Goal: Complete Application Form: Complete application form

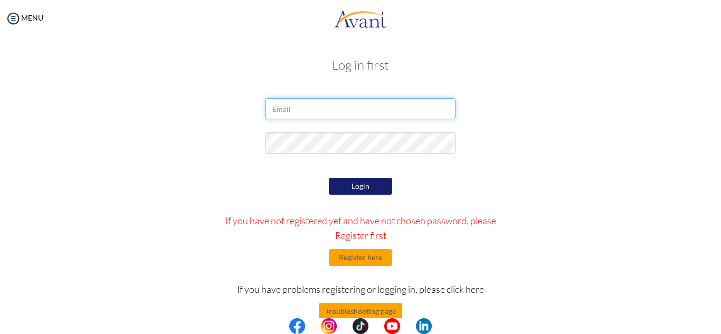
type input "mwendwatinah@gmail.com"
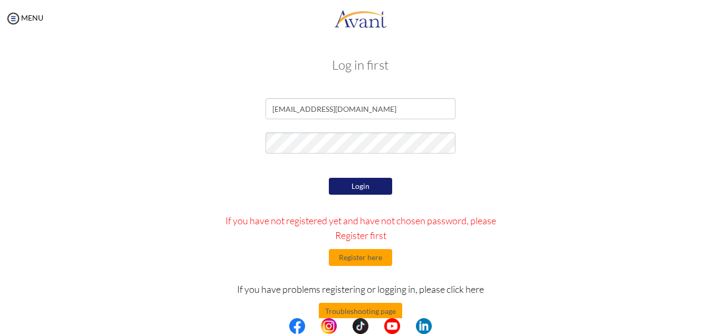
click at [348, 187] on button "Login" at bounding box center [360, 186] width 63 height 17
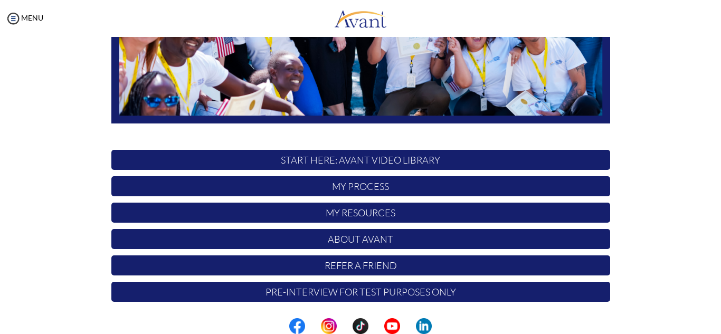
scroll to position [252, 0]
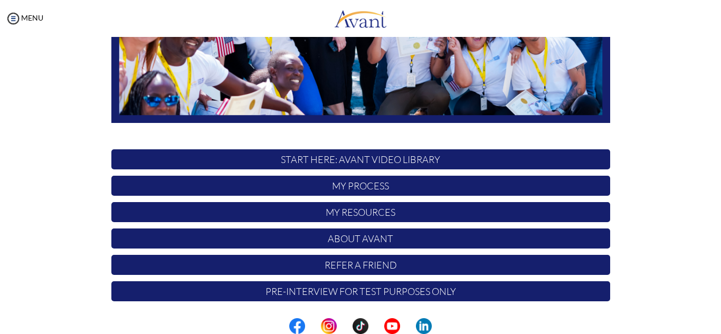
click at [382, 293] on p "Pre-Interview for test purposes only" at bounding box center [360, 291] width 499 height 20
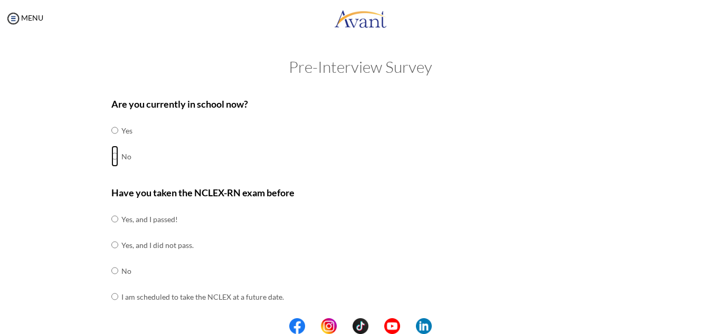
click at [111, 157] on input "radio" at bounding box center [114, 156] width 7 height 21
radio input "true"
click at [112, 271] on input "radio" at bounding box center [114, 270] width 7 height 21
radio input "true"
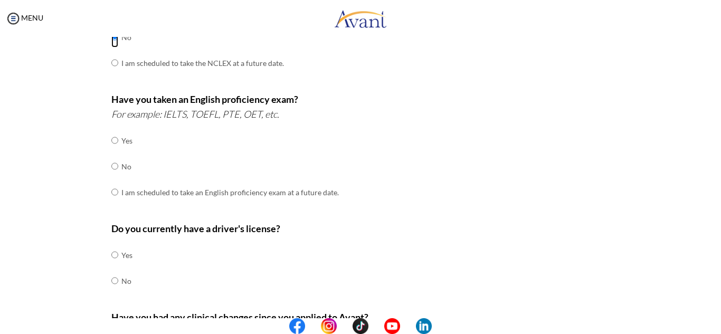
scroll to position [235, 0]
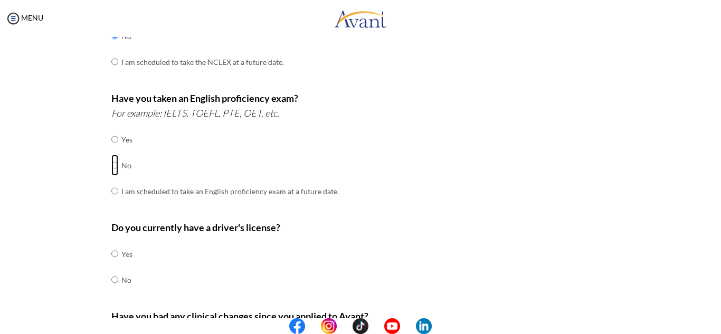
click at [111, 164] on input "radio" at bounding box center [114, 165] width 7 height 21
radio input "true"
click at [111, 254] on input "radio" at bounding box center [114, 253] width 7 height 21
radio input "true"
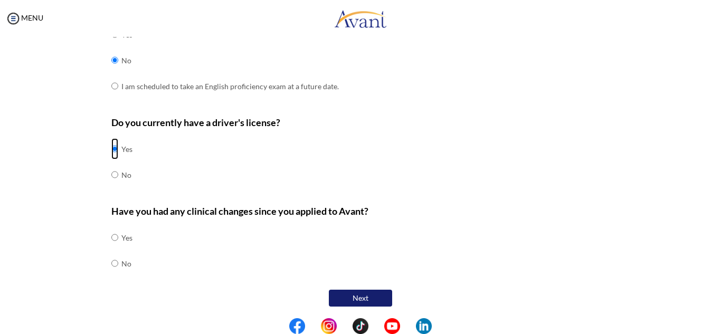
scroll to position [342, 0]
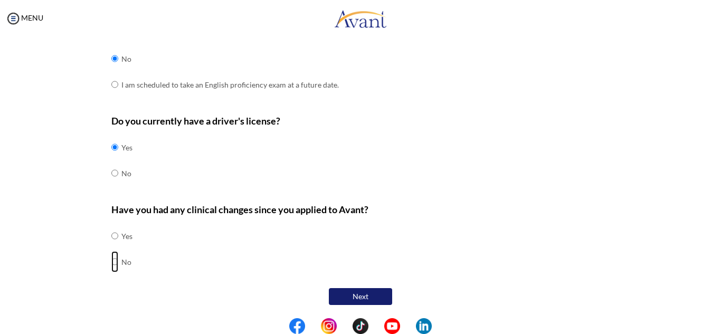
click at [111, 262] on input "radio" at bounding box center [114, 261] width 7 height 21
radio input "true"
click at [344, 298] on button "Next" at bounding box center [360, 296] width 63 height 17
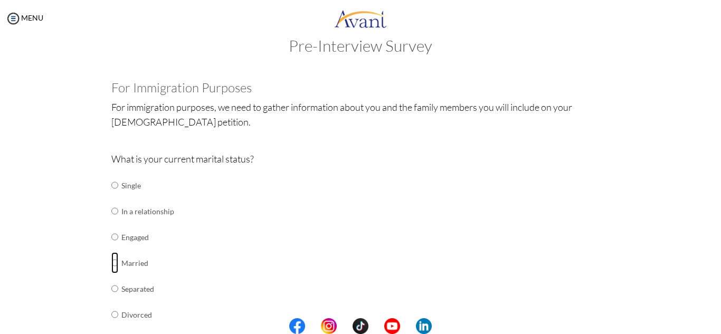
click at [111, 264] on input "radio" at bounding box center [114, 262] width 7 height 21
radio input "true"
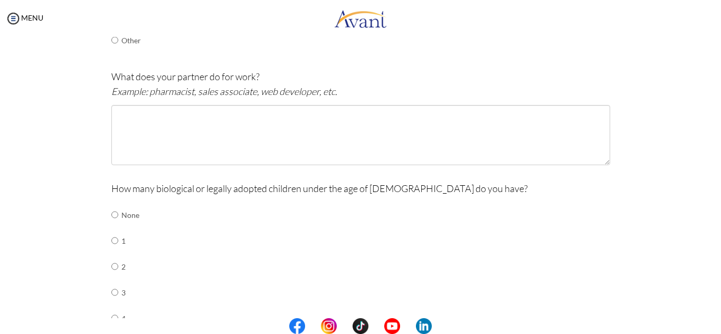
scroll to position [337, 0]
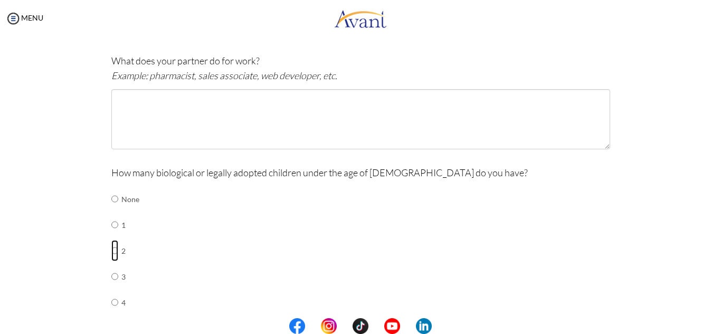
click at [112, 250] on input "radio" at bounding box center [114, 250] width 7 height 21
radio input "true"
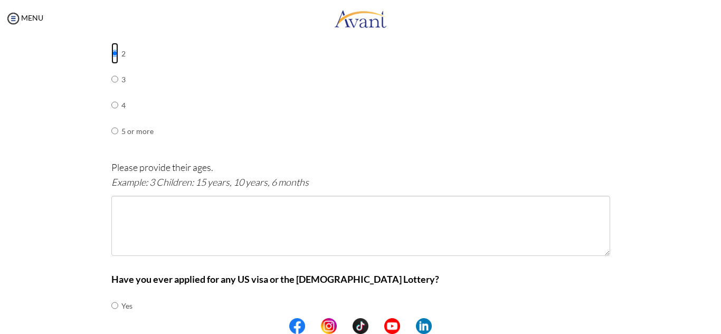
scroll to position [536, 0]
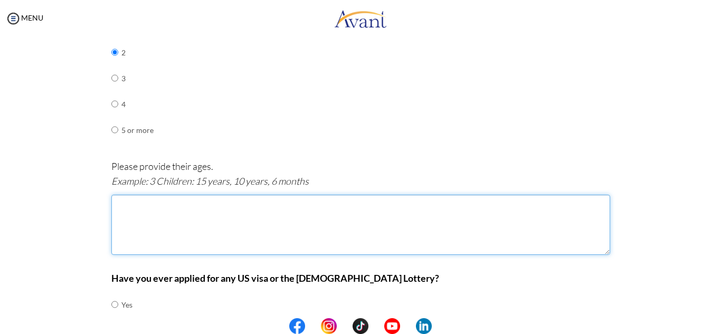
click at [150, 207] on textarea at bounding box center [360, 225] width 499 height 60
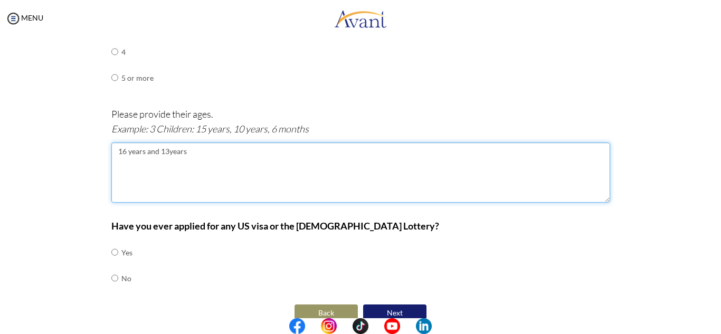
scroll to position [604, 0]
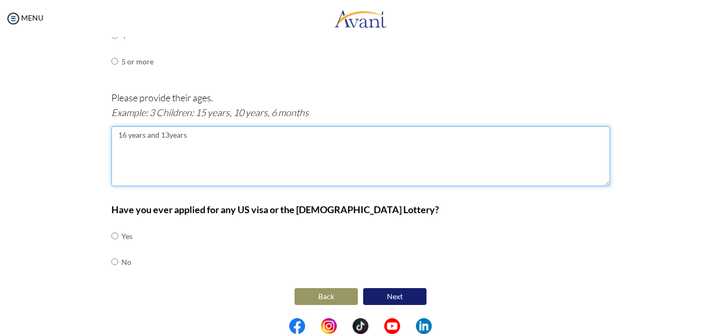
type textarea "16 years and 13years"
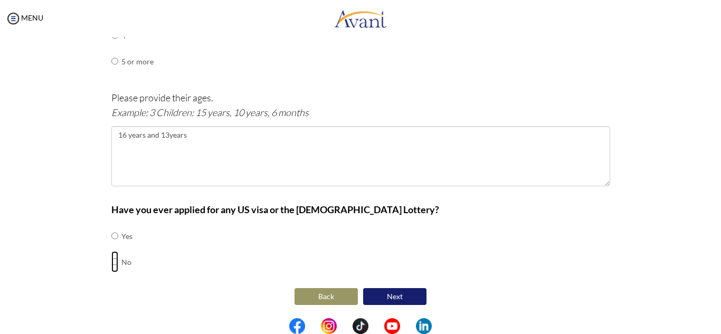
click at [111, 262] on input "radio" at bounding box center [114, 261] width 7 height 21
radio input "true"
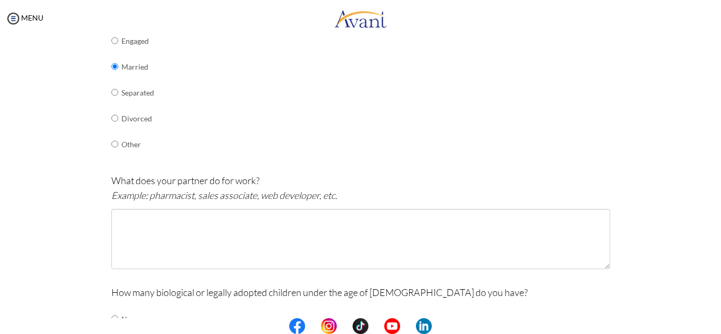
scroll to position [213, 0]
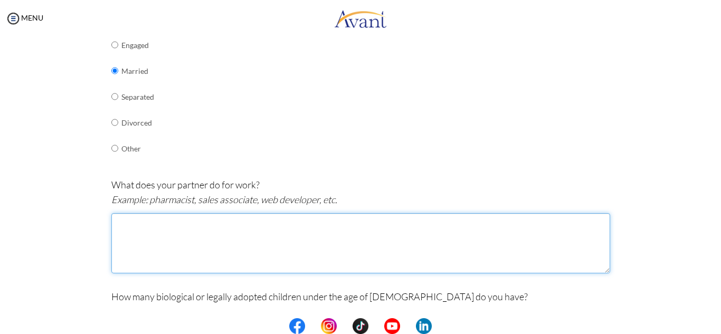
click at [181, 231] on textarea at bounding box center [360, 243] width 499 height 60
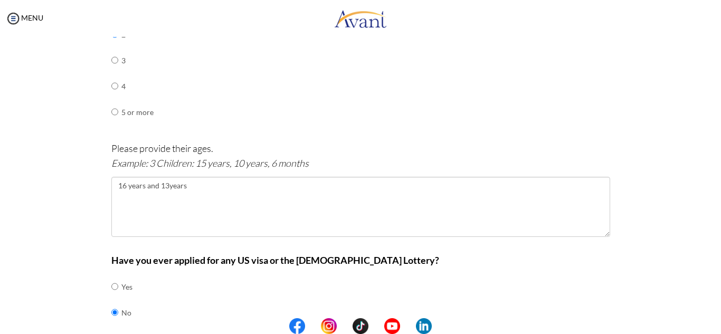
scroll to position [604, 0]
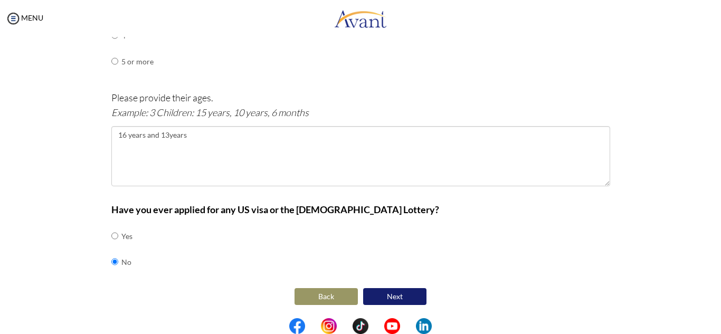
type textarea "Hotel management"
click at [409, 296] on button "Next" at bounding box center [394, 296] width 63 height 17
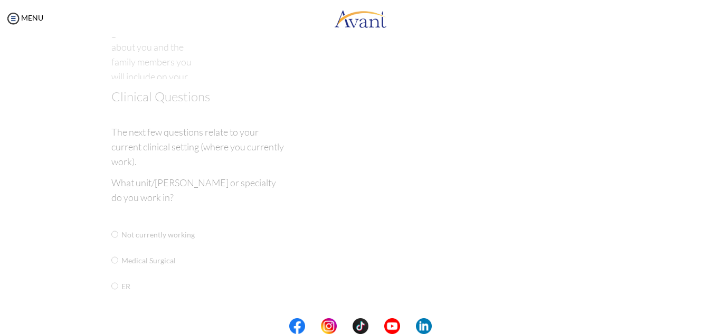
scroll to position [21, 0]
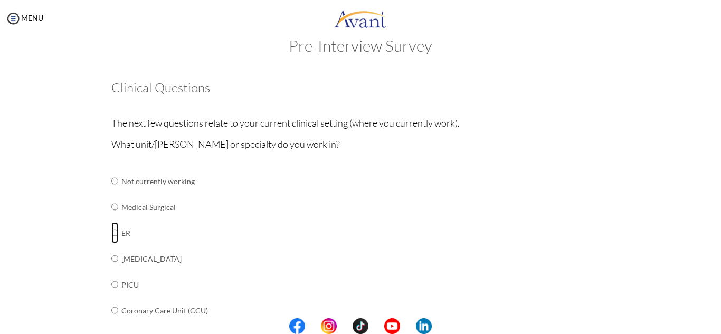
click at [111, 234] on input "radio" at bounding box center [114, 232] width 7 height 21
radio input "true"
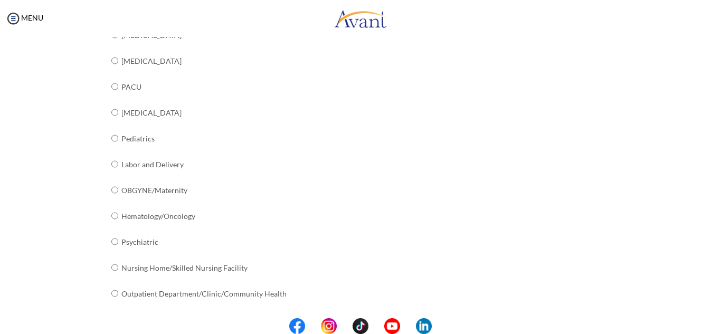
scroll to position [432, 0]
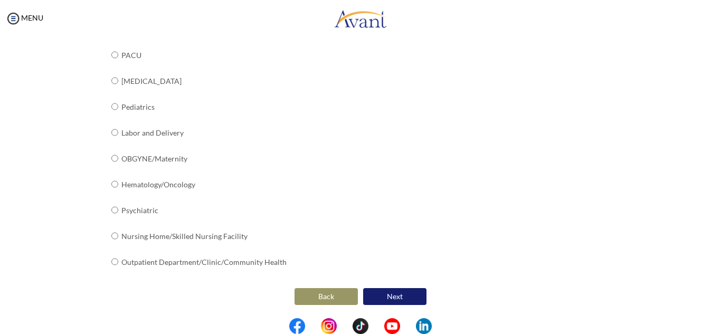
click at [390, 293] on button "Next" at bounding box center [394, 296] width 63 height 17
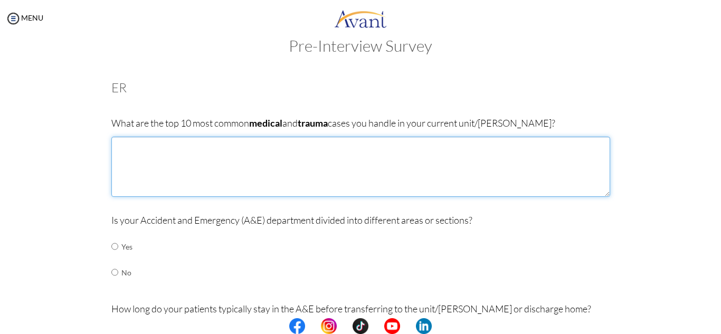
click at [181, 145] on textarea at bounding box center [360, 167] width 499 height 60
click at [134, 192] on textarea "Hypertensive crisis Diabetes/DKA Road traffic accidents Head injury Epilepsy Al…" at bounding box center [360, 167] width 499 height 60
type textarea "Hypertensive crisis Diabetes/DKA Road traffic accidents Head injury Epilepsy Al…"
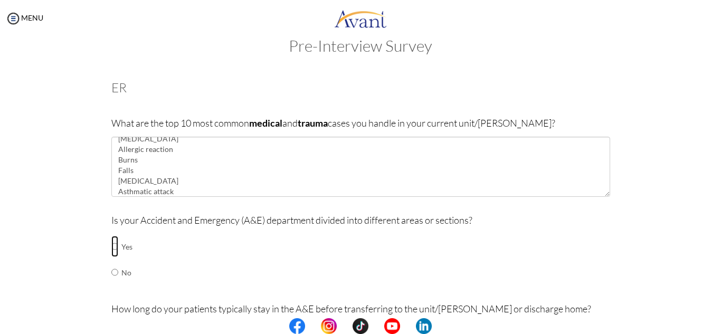
click at [111, 248] on input "radio" at bounding box center [114, 246] width 7 height 21
radio input "true"
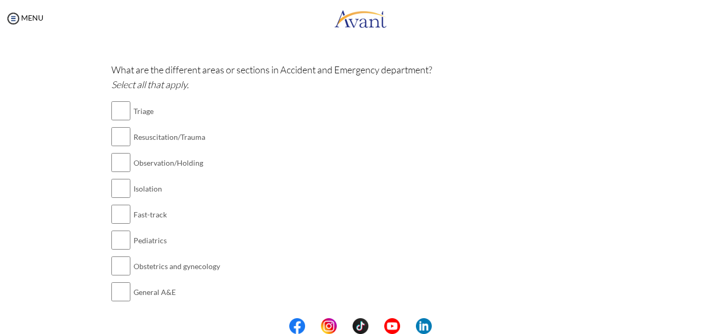
scroll to position [263, 0]
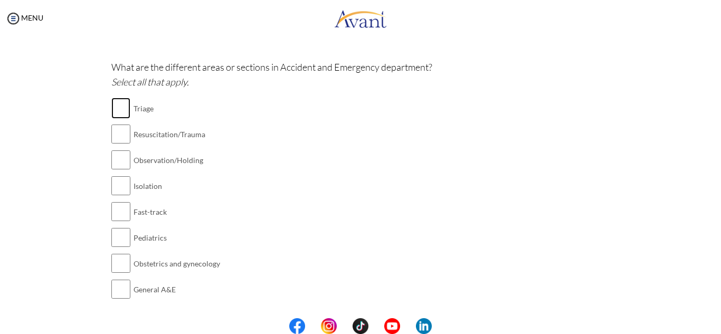
click at [117, 108] on input "checkbox" at bounding box center [120, 108] width 19 height 21
checkbox input "true"
click at [119, 129] on input "checkbox" at bounding box center [120, 134] width 19 height 21
checkbox input "true"
click at [119, 158] on input "checkbox" at bounding box center [120, 159] width 19 height 21
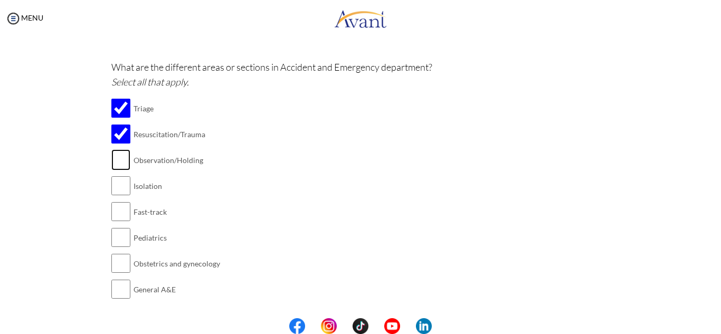
checkbox input "true"
click at [118, 183] on input "checkbox" at bounding box center [120, 185] width 19 height 21
checkbox input "true"
click at [119, 240] on input "checkbox" at bounding box center [120, 237] width 19 height 21
checkbox input "true"
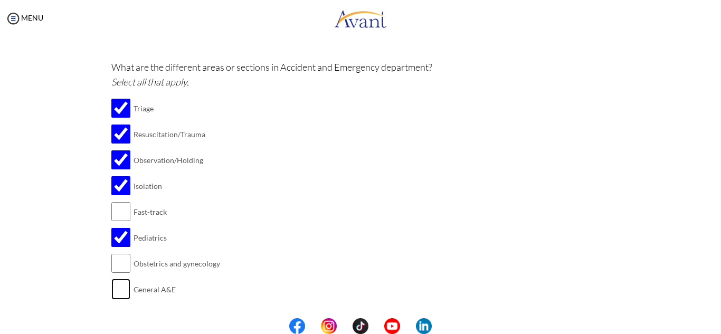
click at [118, 289] on input "checkbox" at bounding box center [120, 289] width 19 height 21
checkbox input "true"
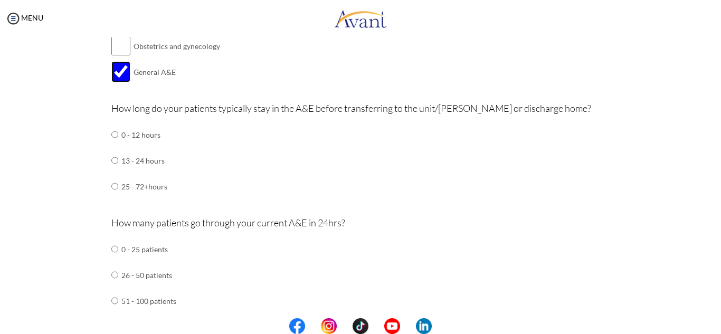
scroll to position [482, 0]
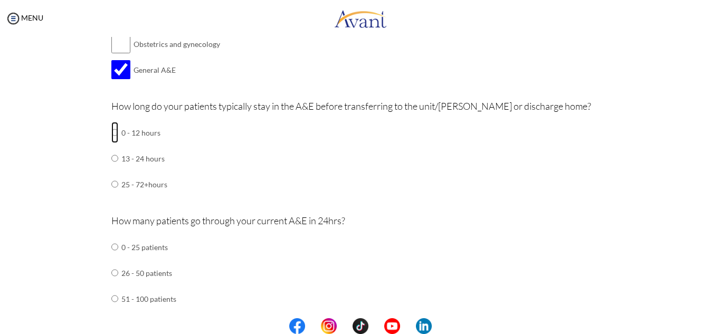
click at [111, 132] on input "radio" at bounding box center [114, 132] width 7 height 21
radio input "true"
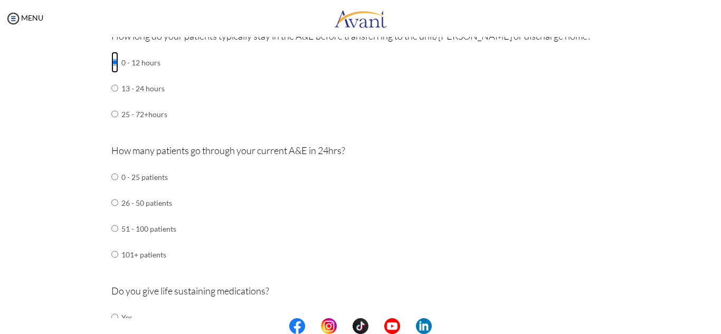
scroll to position [556, 0]
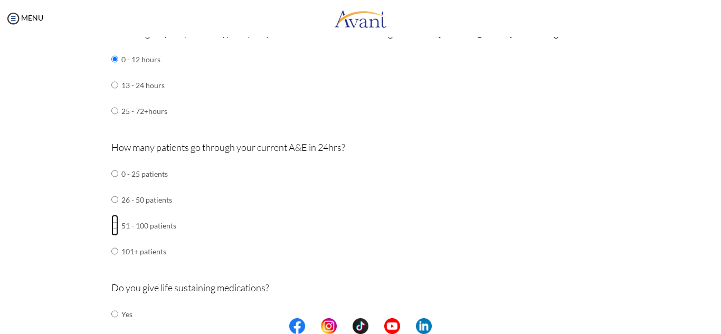
click at [111, 224] on input "radio" at bounding box center [114, 225] width 7 height 21
radio input "true"
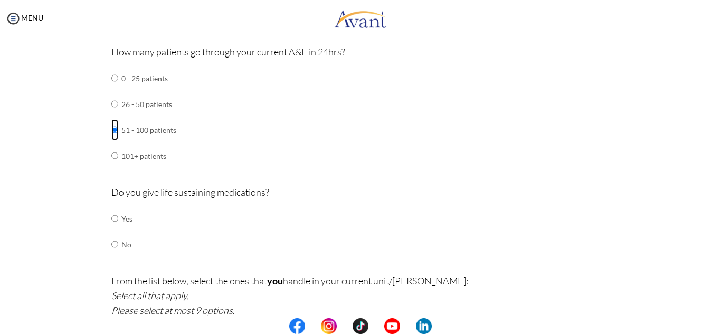
scroll to position [668, 0]
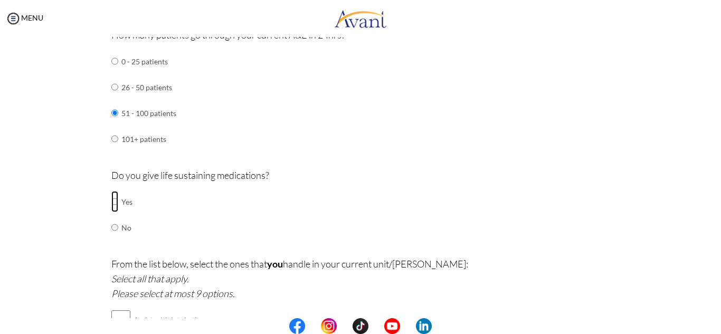
click at [111, 203] on input "radio" at bounding box center [114, 201] width 7 height 21
radio input "true"
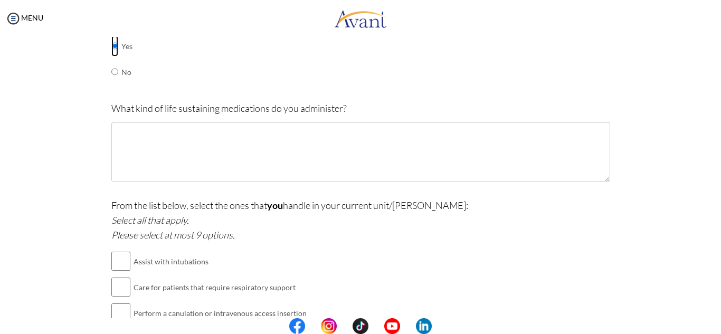
scroll to position [832, 0]
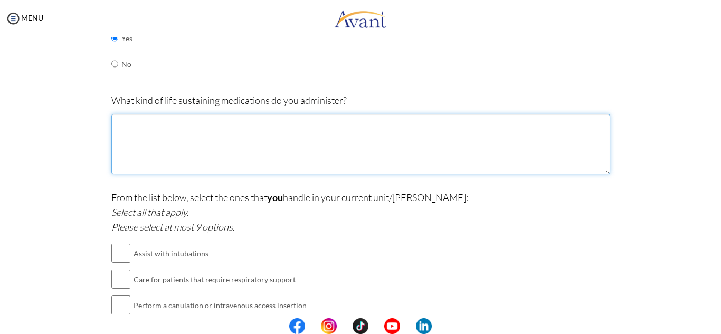
click at [266, 148] on textarea at bounding box center [360, 144] width 499 height 60
type textarea "D"
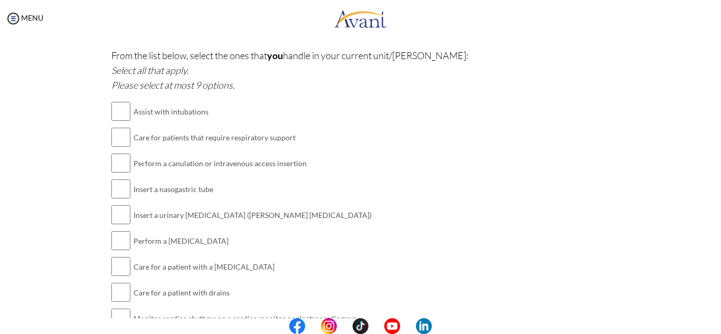
scroll to position [976, 0]
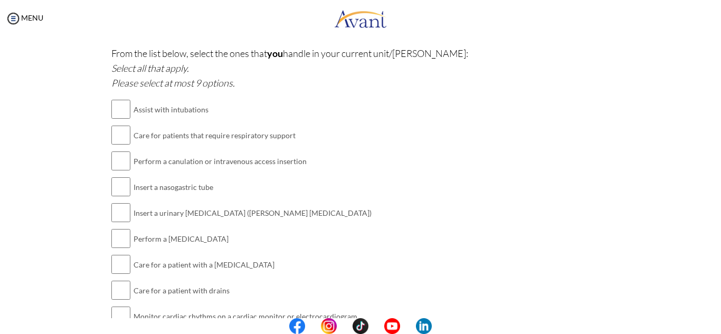
type textarea "Adrenaline Salbutamol Hydrocortisone Insulin Diazepam Tranexamic acid"
click at [115, 135] on input "checkbox" at bounding box center [120, 135] width 19 height 21
checkbox input "true"
click at [118, 164] on input "checkbox" at bounding box center [120, 160] width 19 height 21
checkbox input "true"
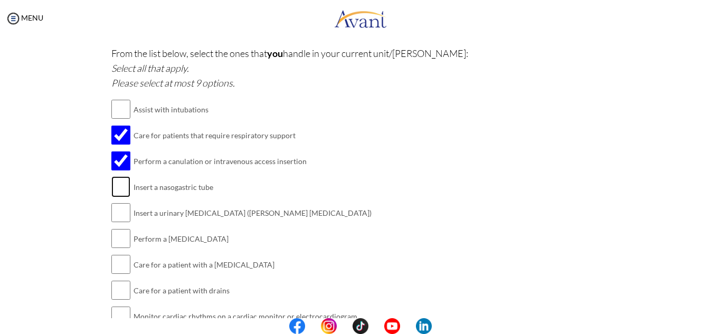
click at [118, 189] on input "checkbox" at bounding box center [120, 186] width 19 height 21
checkbox input "true"
click at [117, 213] on input "checkbox" at bounding box center [120, 212] width 19 height 21
checkbox input "true"
click at [117, 233] on input "checkbox" at bounding box center [120, 238] width 19 height 21
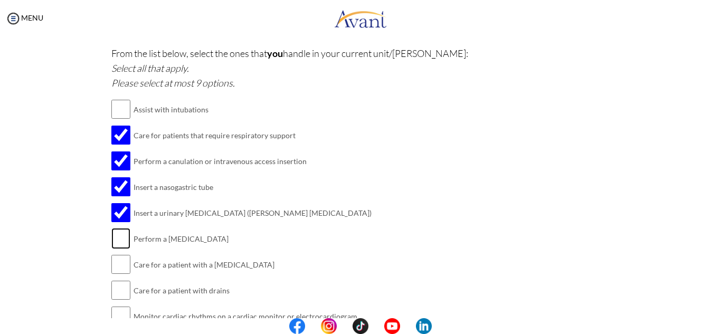
checkbox input "true"
click at [116, 261] on input "checkbox" at bounding box center [120, 264] width 19 height 21
checkbox input "true"
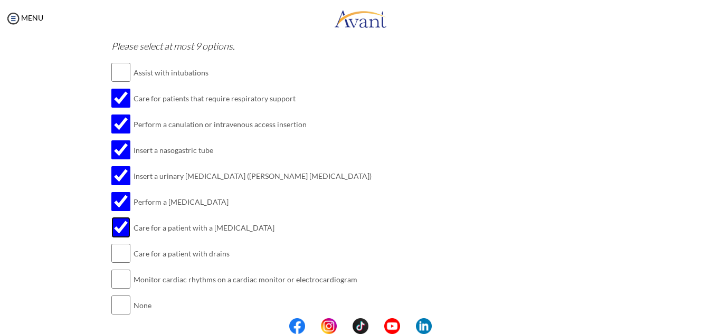
scroll to position [1006, 0]
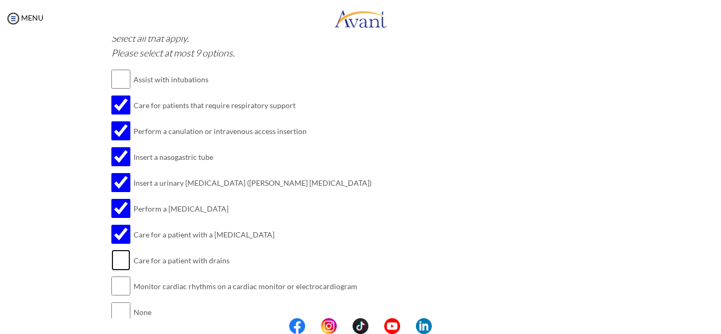
click at [115, 262] on input "checkbox" at bounding box center [120, 260] width 19 height 21
checkbox input "true"
click at [119, 283] on input "checkbox" at bounding box center [120, 286] width 19 height 21
checkbox input "true"
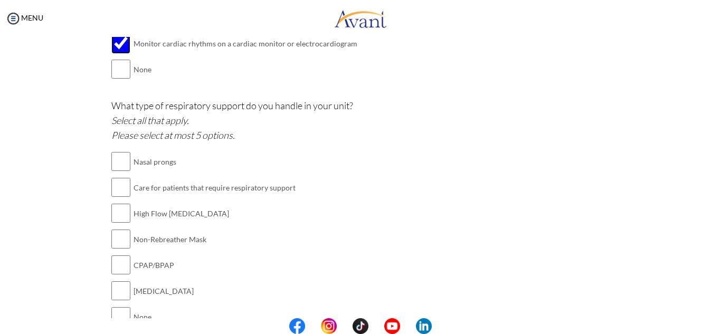
scroll to position [1250, 0]
click at [116, 160] on input "checkbox" at bounding box center [120, 159] width 19 height 21
checkbox input "true"
click at [116, 183] on input "checkbox" at bounding box center [120, 185] width 19 height 21
checkbox input "true"
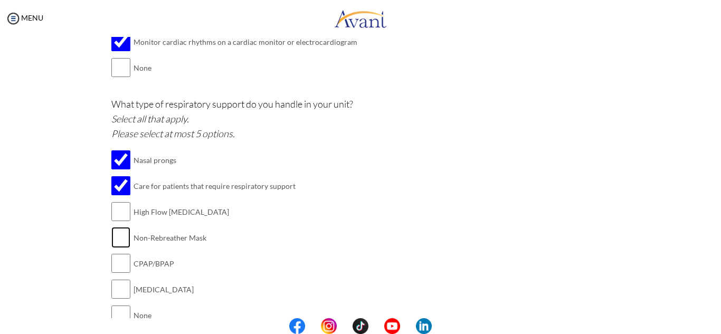
click at [117, 242] on input "checkbox" at bounding box center [120, 237] width 19 height 21
checkbox input "true"
click at [117, 260] on input "checkbox" at bounding box center [120, 263] width 19 height 21
checkbox input "true"
click at [113, 210] on input "checkbox" at bounding box center [120, 211] width 19 height 21
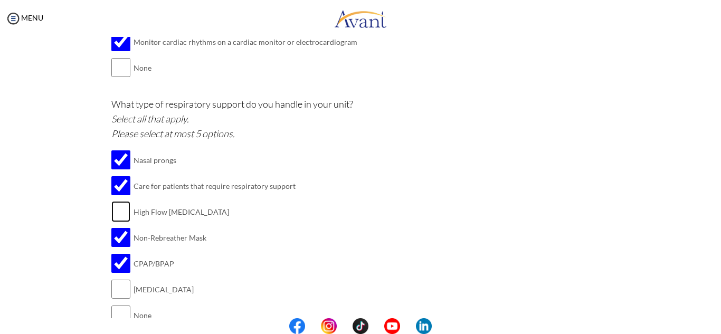
checkbox input "true"
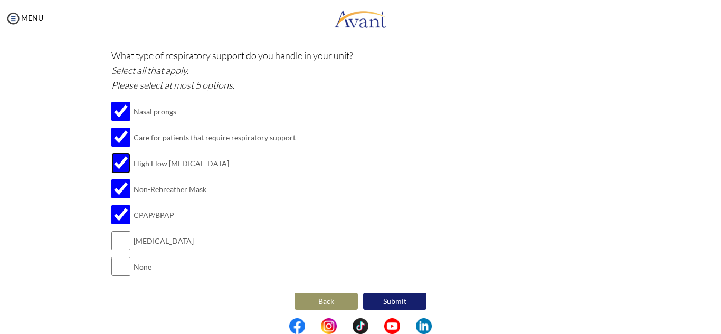
scroll to position [1304, 0]
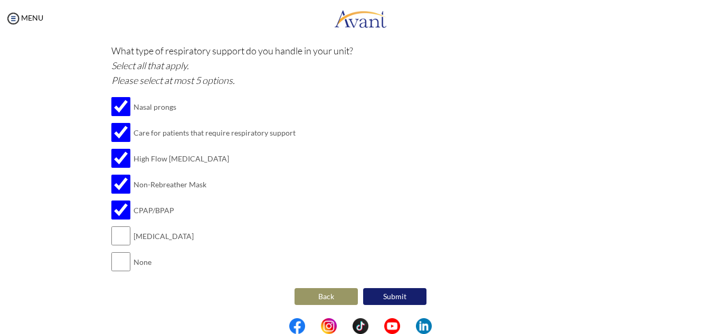
click at [321, 293] on button "Back" at bounding box center [326, 296] width 63 height 17
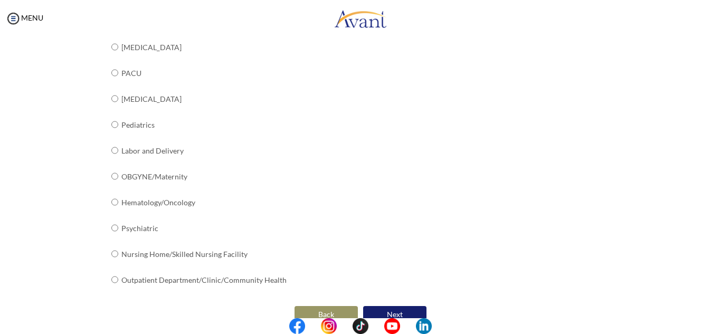
scroll to position [432, 0]
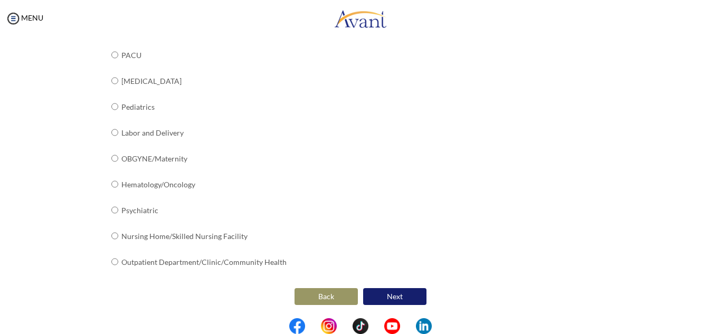
click at [327, 298] on button "Back" at bounding box center [326, 296] width 63 height 17
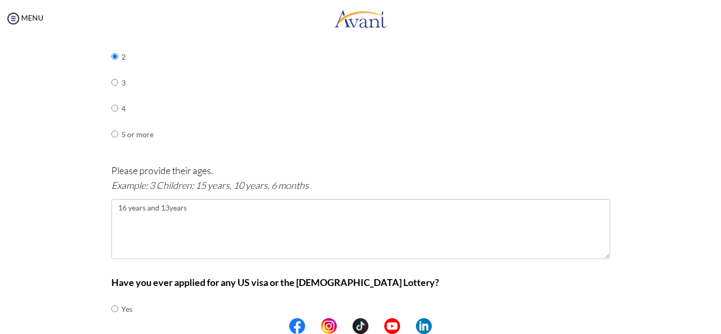
scroll to position [604, 0]
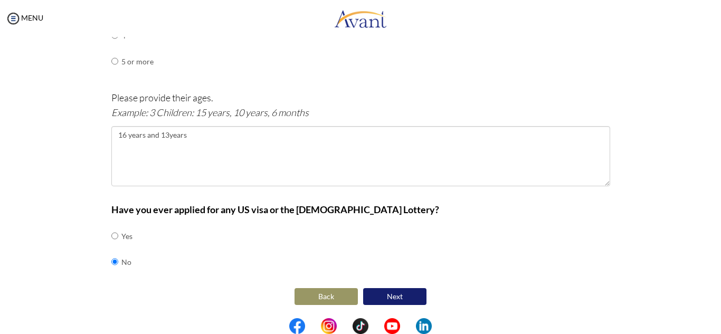
click at [326, 296] on button "Back" at bounding box center [326, 296] width 63 height 17
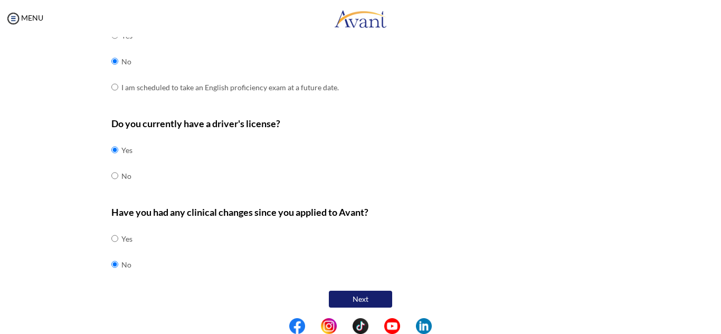
scroll to position [342, 0]
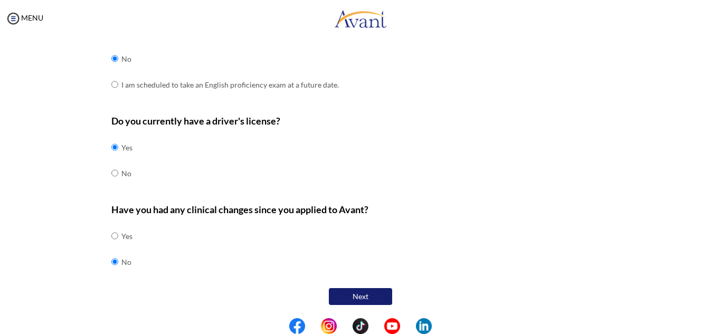
click at [359, 298] on button "Next" at bounding box center [360, 296] width 63 height 17
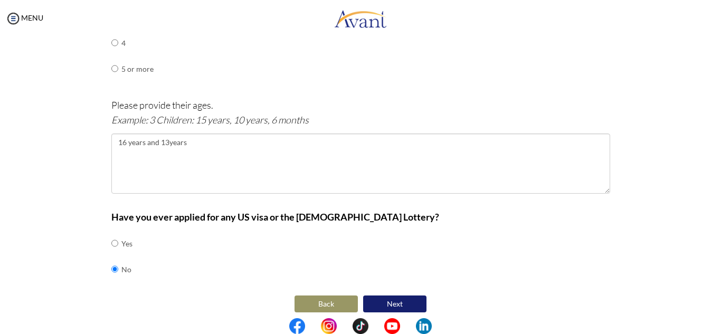
scroll to position [604, 0]
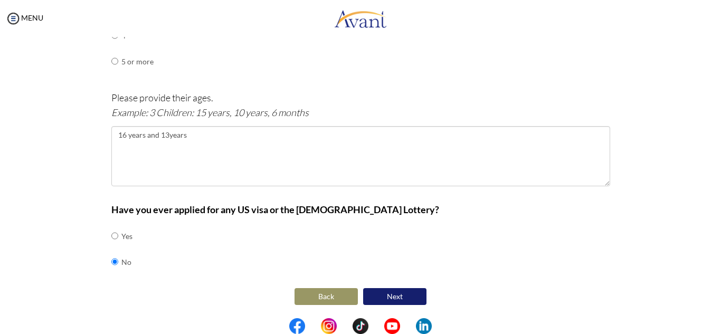
click at [324, 298] on button "Back" at bounding box center [326, 296] width 63 height 17
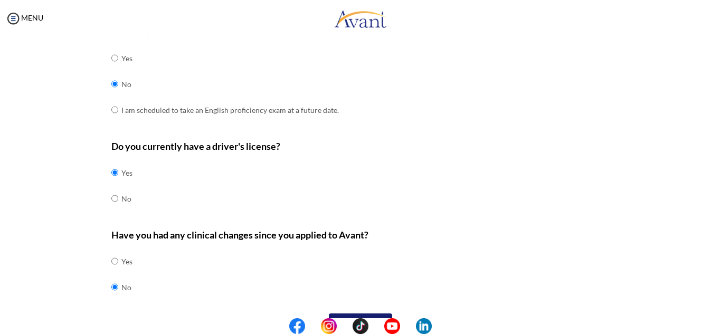
scroll to position [342, 0]
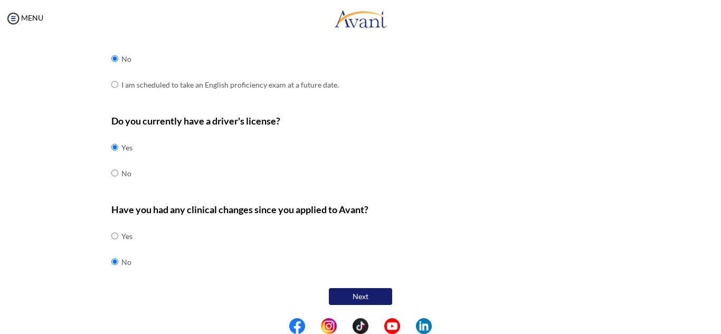
click at [351, 297] on button "Next" at bounding box center [360, 296] width 63 height 17
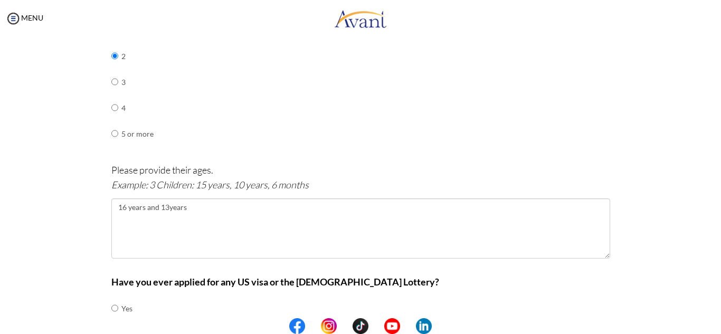
scroll to position [604, 0]
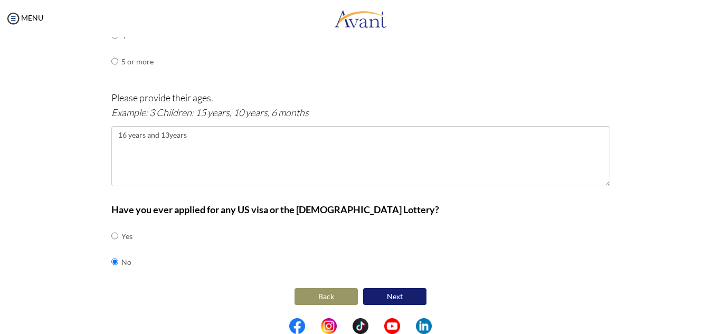
click at [394, 296] on button "Next" at bounding box center [394, 296] width 63 height 17
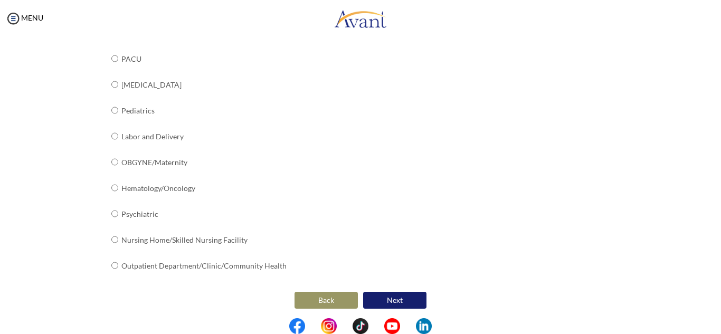
scroll to position [432, 0]
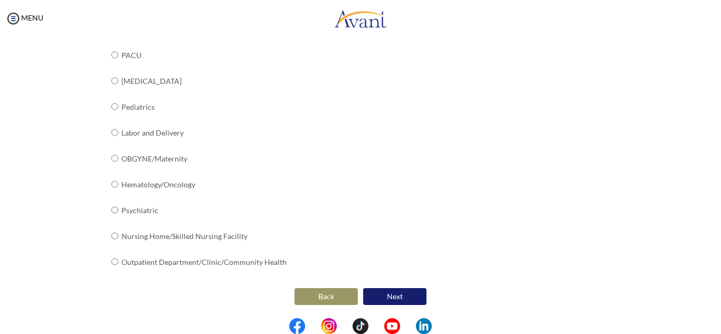
click at [400, 299] on button "Next" at bounding box center [394, 296] width 63 height 17
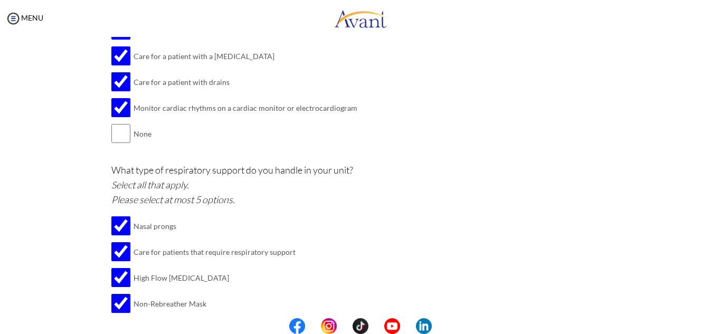
scroll to position [1304, 0]
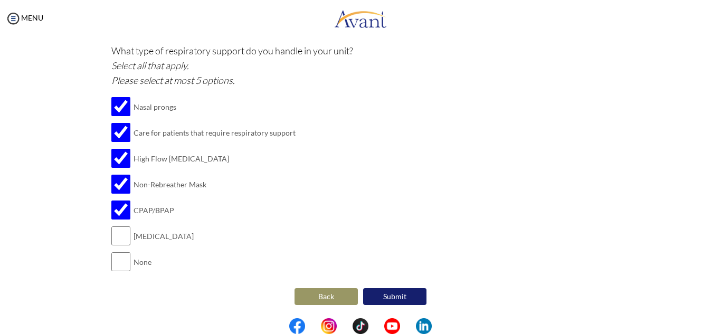
click at [385, 297] on button "Submit" at bounding box center [394, 296] width 63 height 17
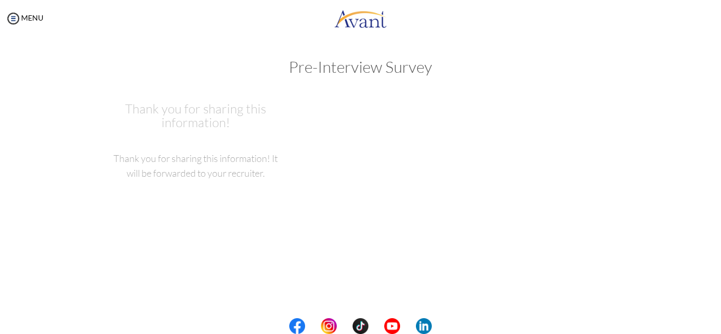
scroll to position [0, 0]
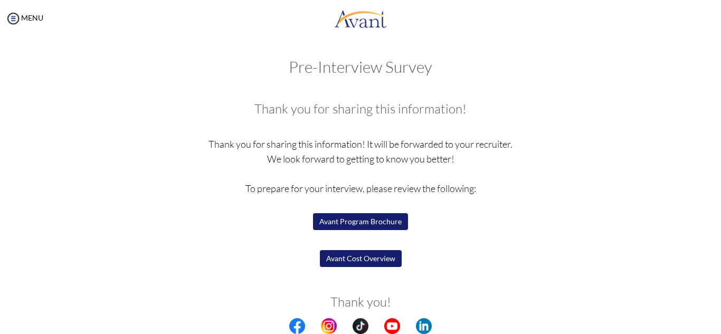
click at [360, 219] on button "Avant Program Brochure" at bounding box center [360, 221] width 95 height 17
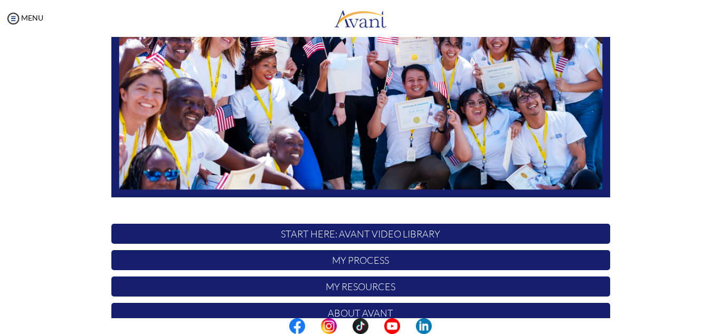
scroll to position [252, 0]
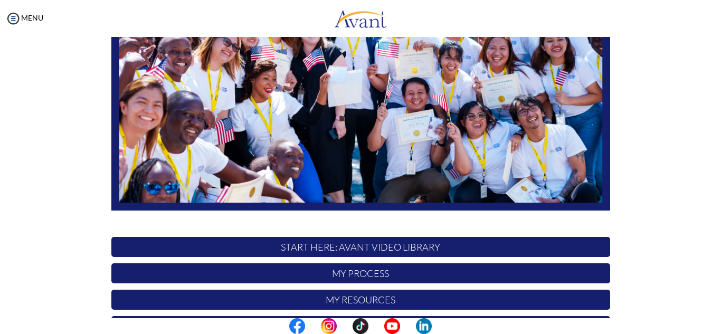
scroll to position [252, 0]
